Goal: Check status: Check status

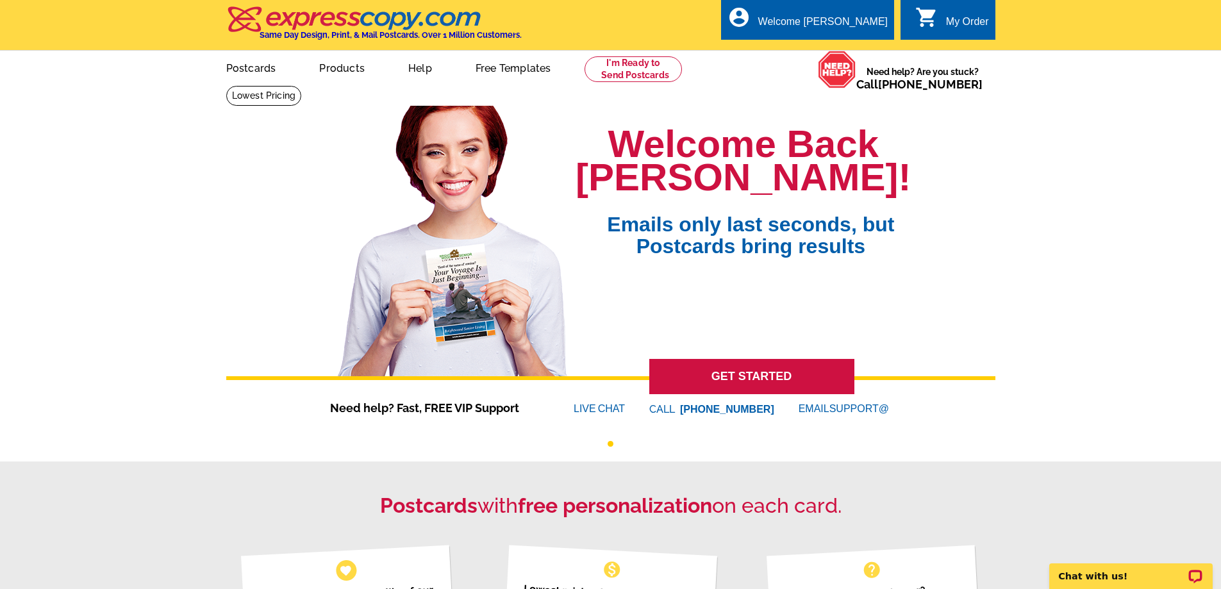
click at [960, 24] on div "My Order" at bounding box center [967, 25] width 43 height 18
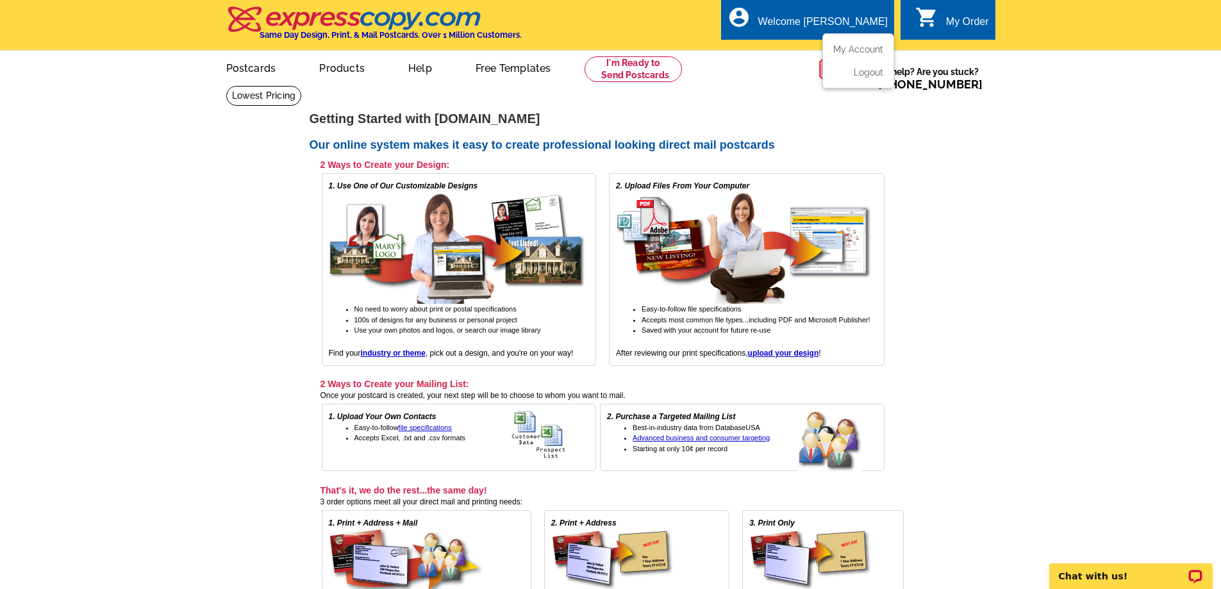
click at [821, 18] on div "Welcome [PERSON_NAME]" at bounding box center [823, 25] width 130 height 18
click at [858, 49] on link "My Account" at bounding box center [855, 50] width 55 height 12
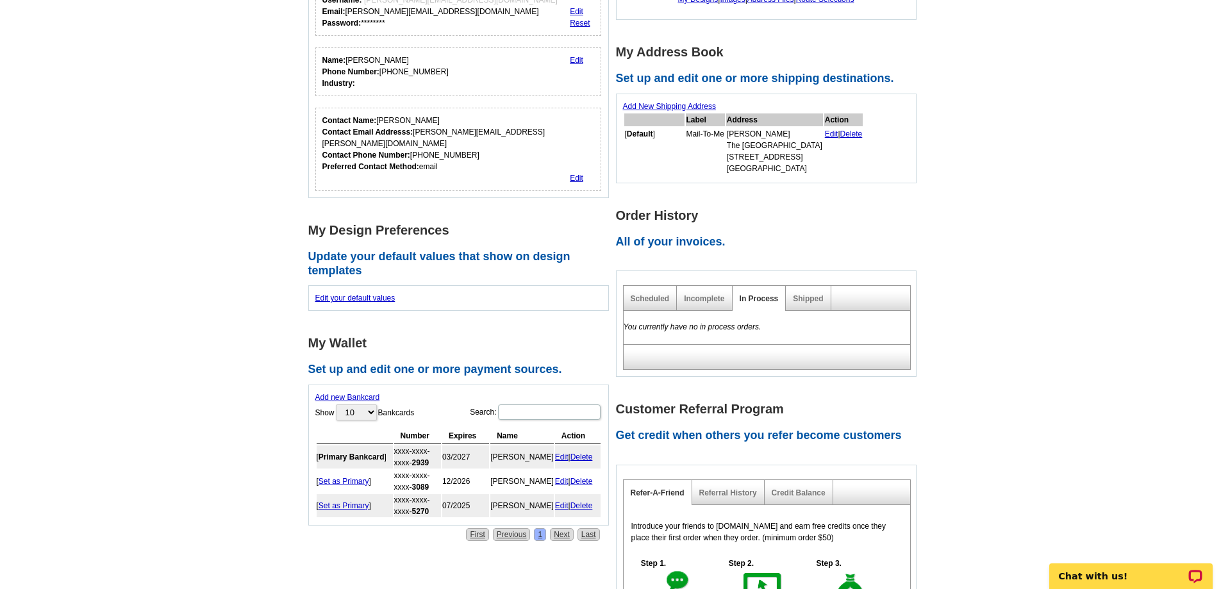
scroll to position [192, 0]
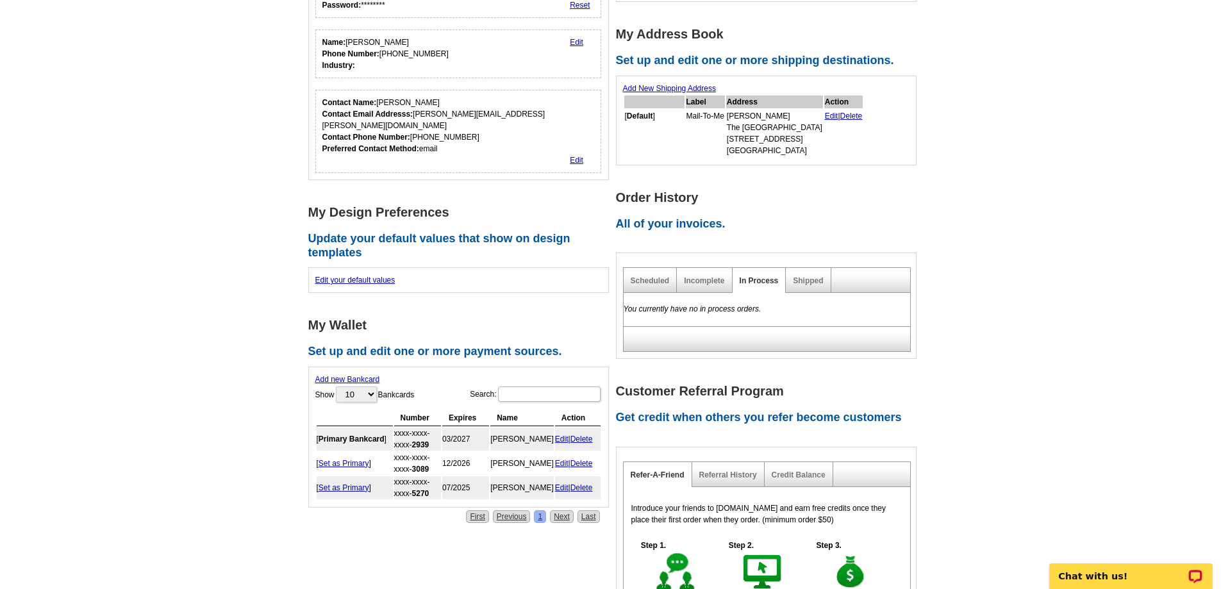
click at [696, 221] on h2 "All of your invoices." at bounding box center [770, 224] width 308 height 14
click at [649, 285] on link "Scheduled" at bounding box center [650, 280] width 39 height 9
click at [694, 281] on link "Incomplete" at bounding box center [704, 280] width 40 height 9
click at [749, 274] on div "In Process" at bounding box center [760, 280] width 54 height 25
click at [803, 280] on link "Shipped" at bounding box center [808, 280] width 30 height 9
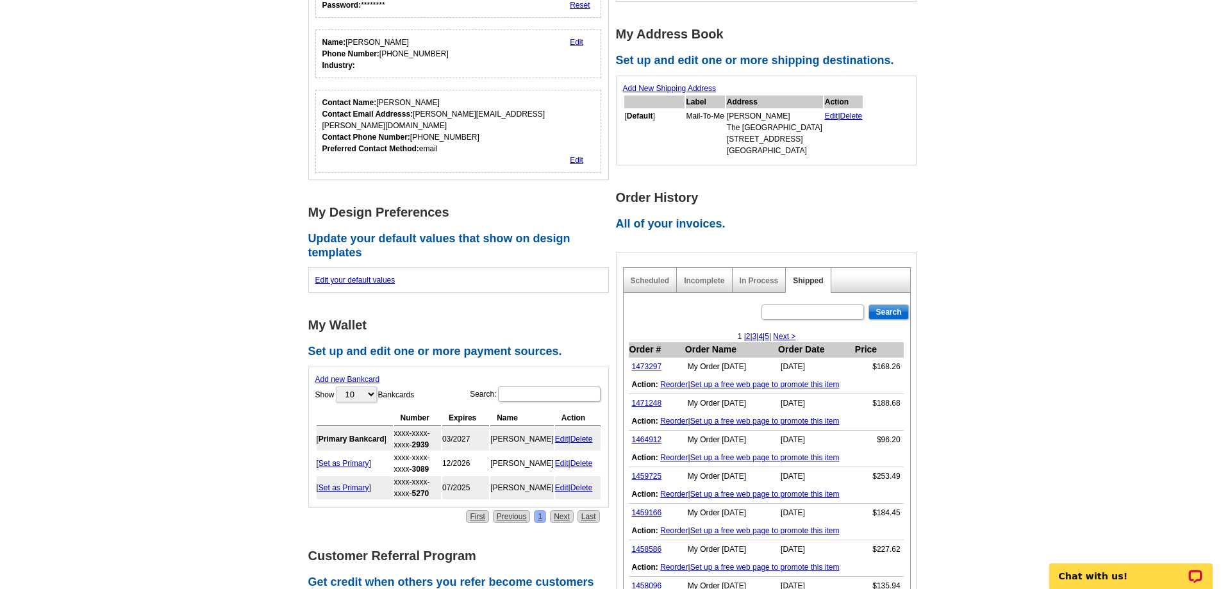
scroll to position [385, 0]
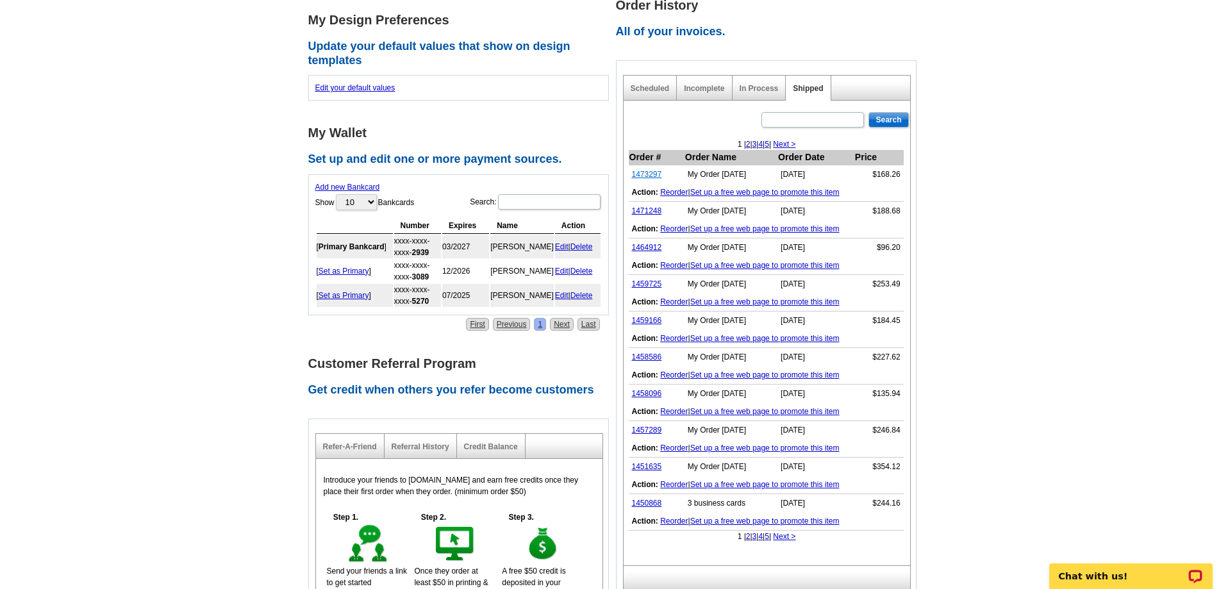
click at [646, 176] on link "1473297" at bounding box center [647, 174] width 30 height 9
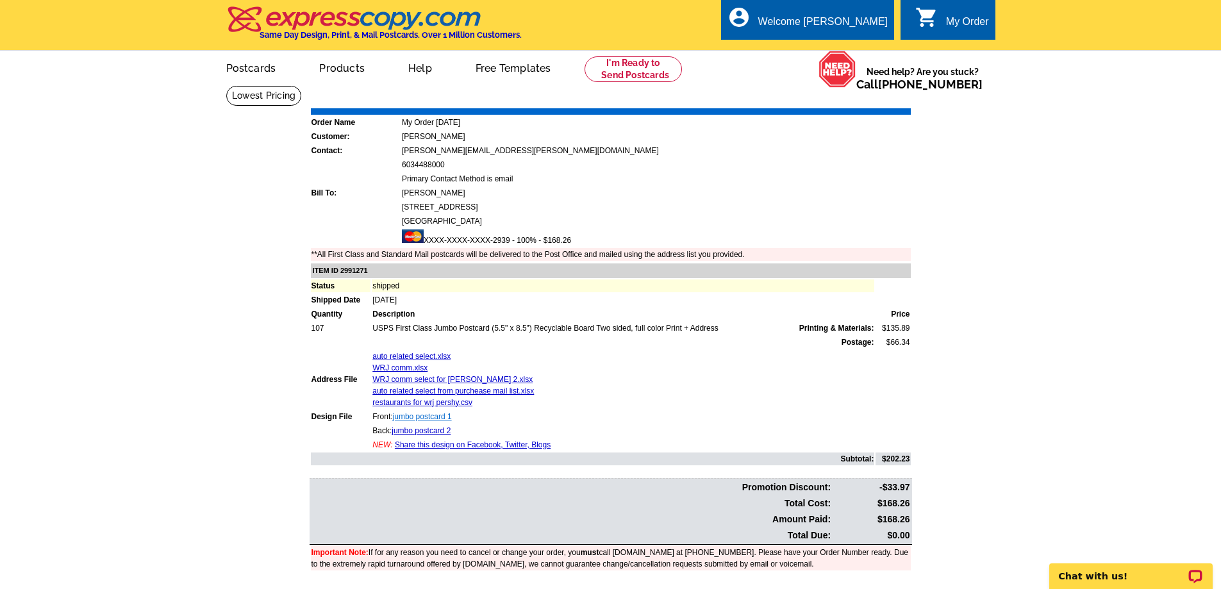
click at [422, 415] on link "jumbo postcard 1" at bounding box center [422, 416] width 59 height 9
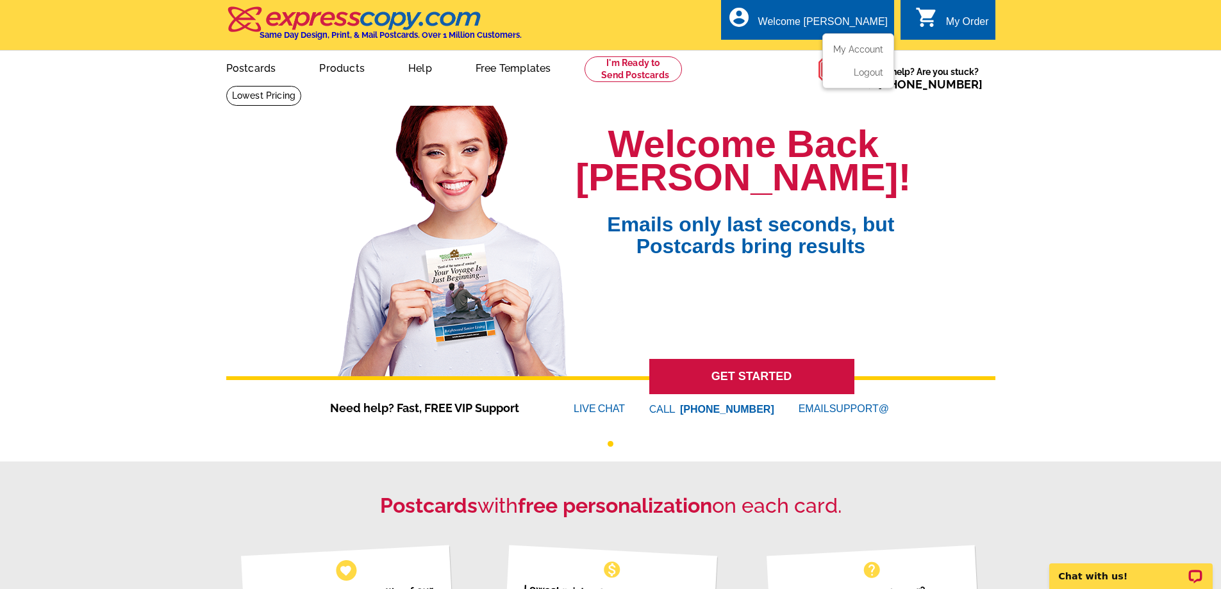
click at [842, 27] on div "Welcome [PERSON_NAME]" at bounding box center [823, 25] width 130 height 18
click at [841, 46] on link "My Account" at bounding box center [855, 50] width 55 height 12
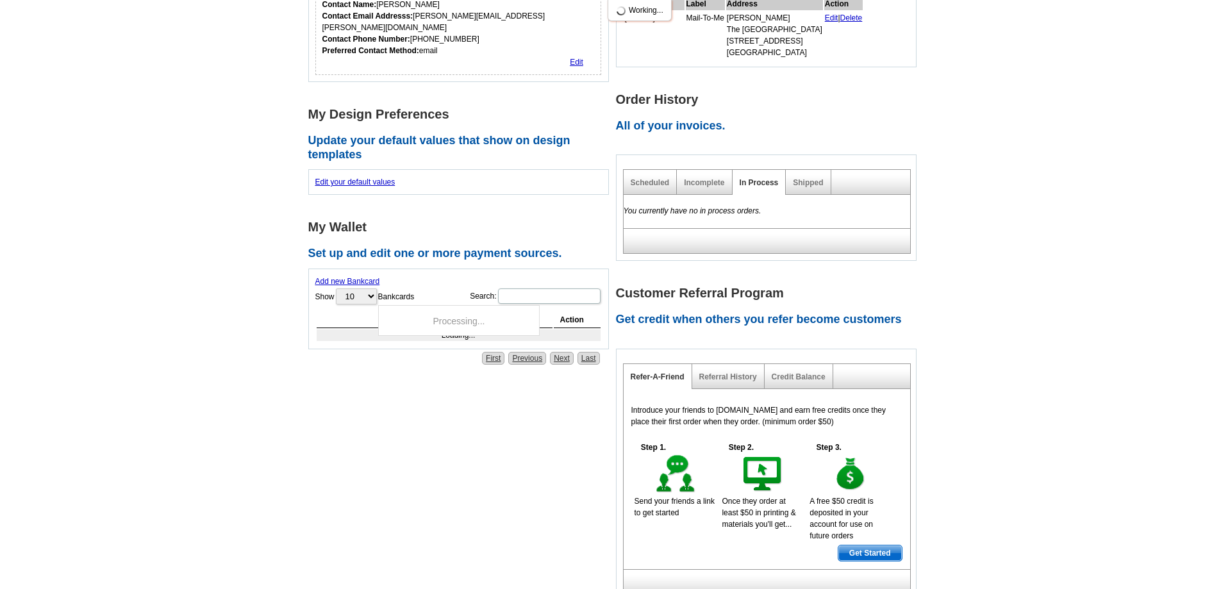
scroll to position [385, 0]
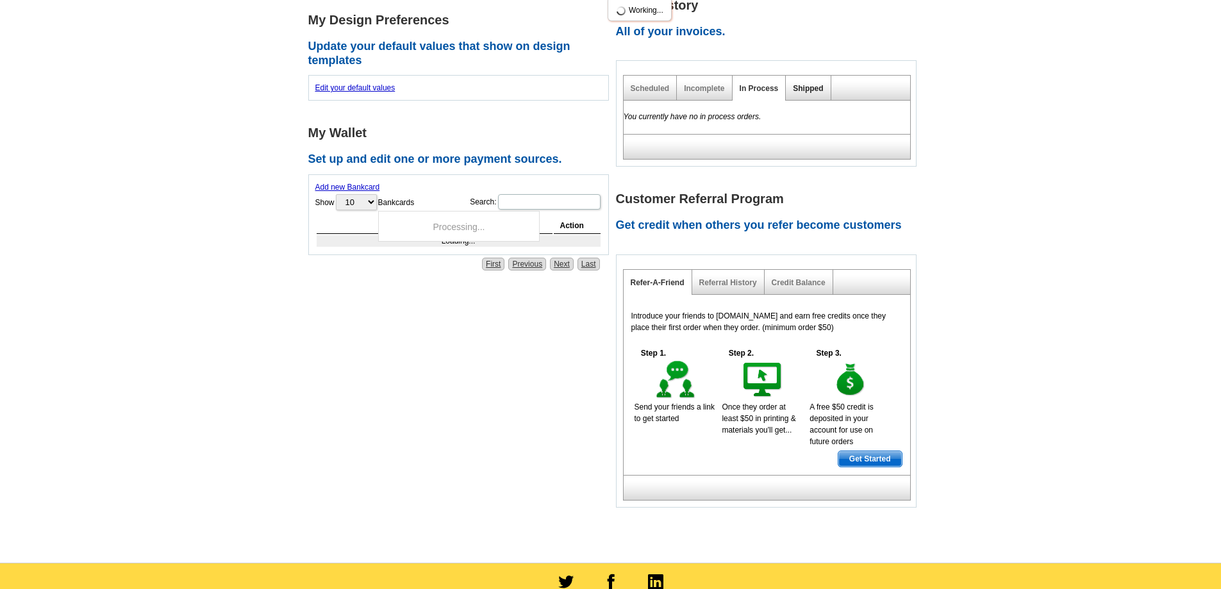
click at [812, 91] on link "Shipped" at bounding box center [808, 88] width 30 height 9
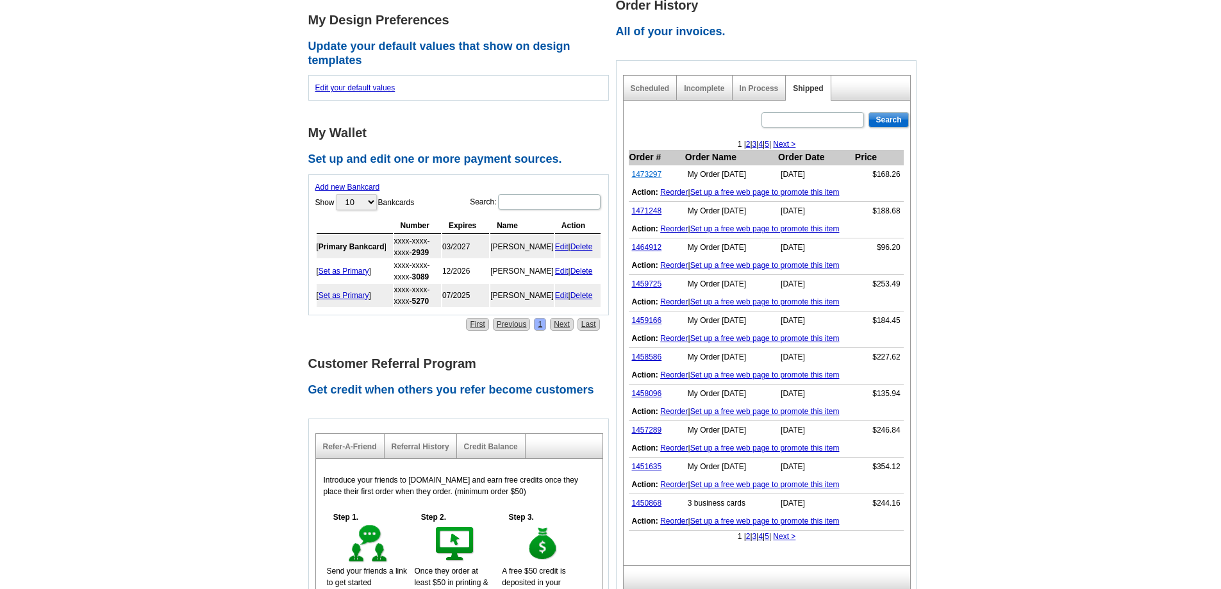
click at [652, 174] on link "1473297" at bounding box center [647, 174] width 30 height 9
